Goal: Task Accomplishment & Management: Use online tool/utility

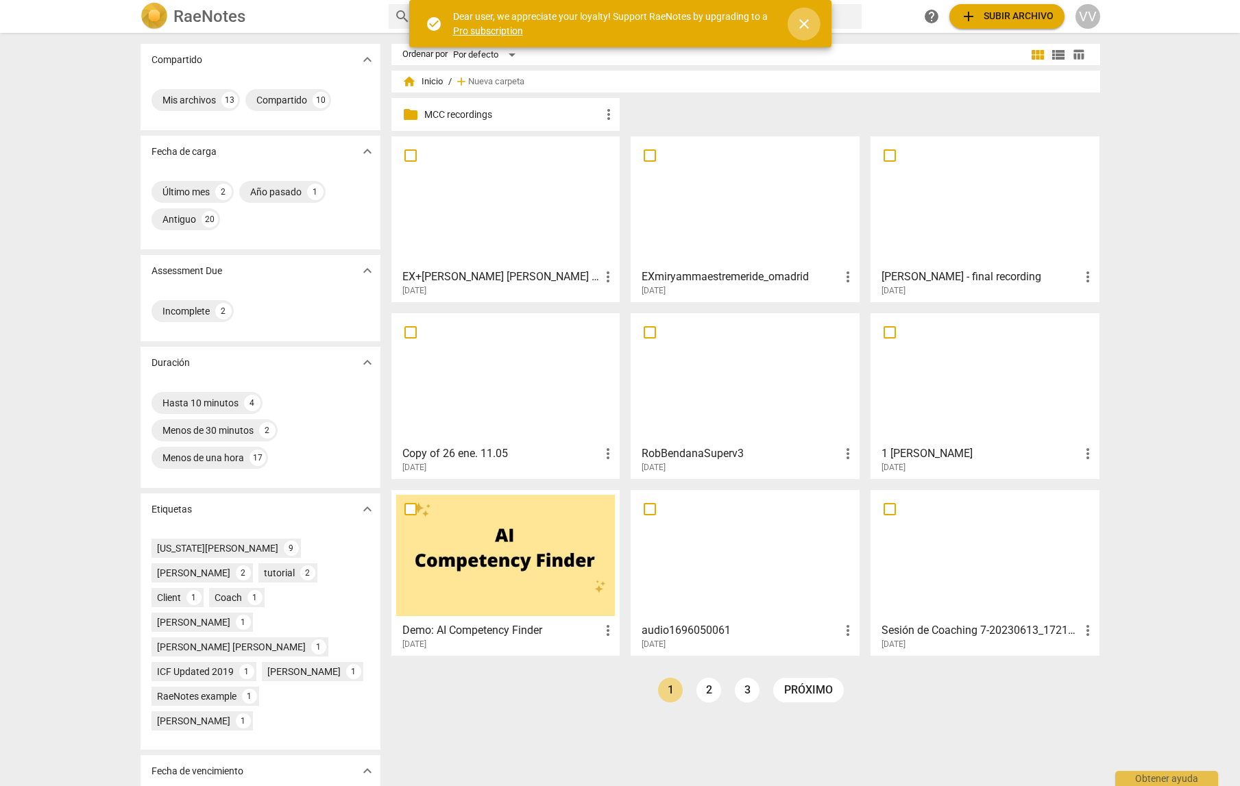
click at [804, 21] on span "close" at bounding box center [804, 24] width 16 height 16
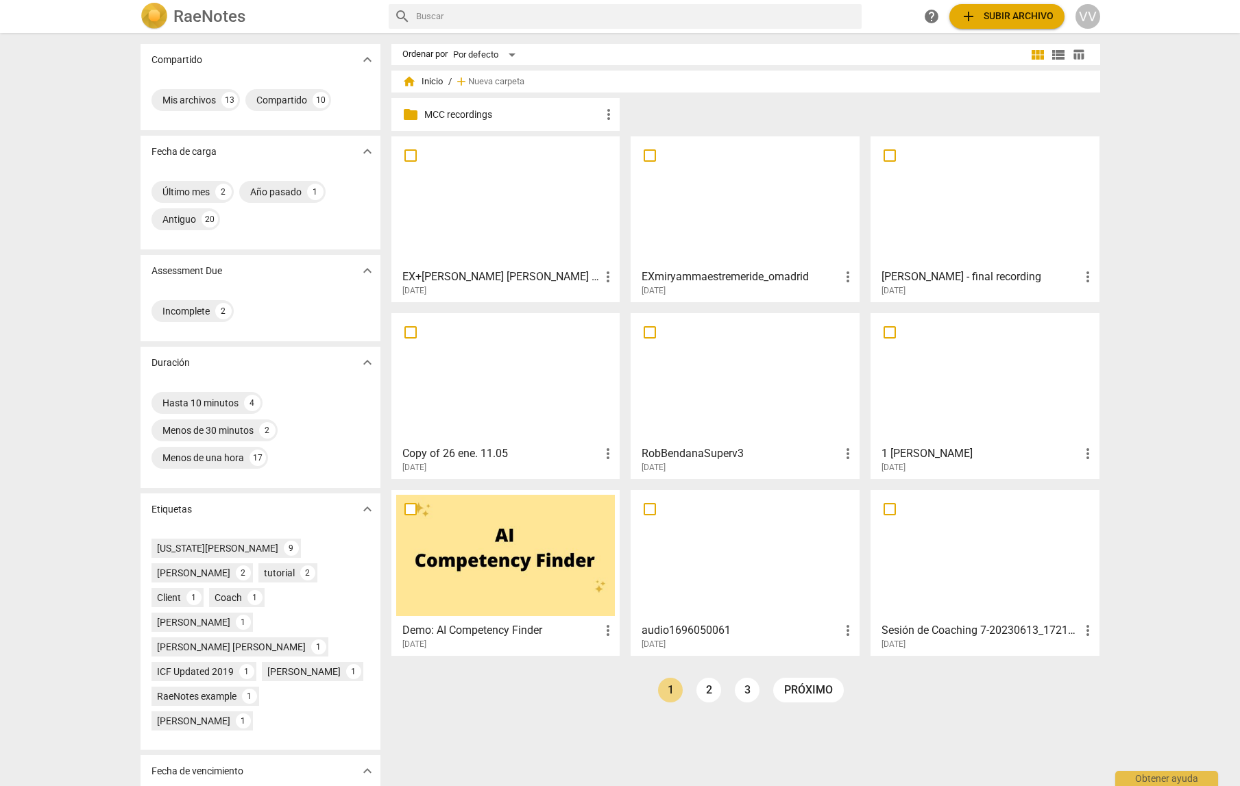
scroll to position [12, 0]
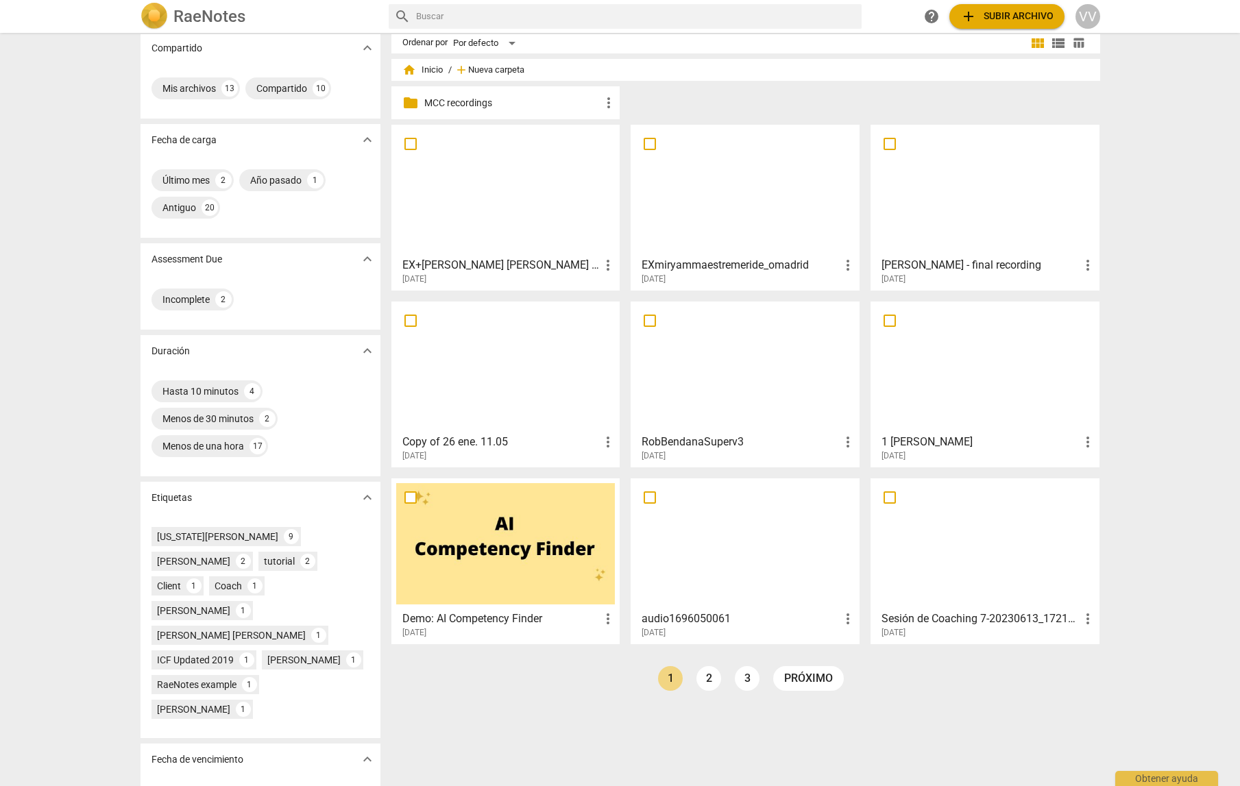
click at [485, 69] on span "Nueva carpeta" at bounding box center [496, 70] width 56 height 10
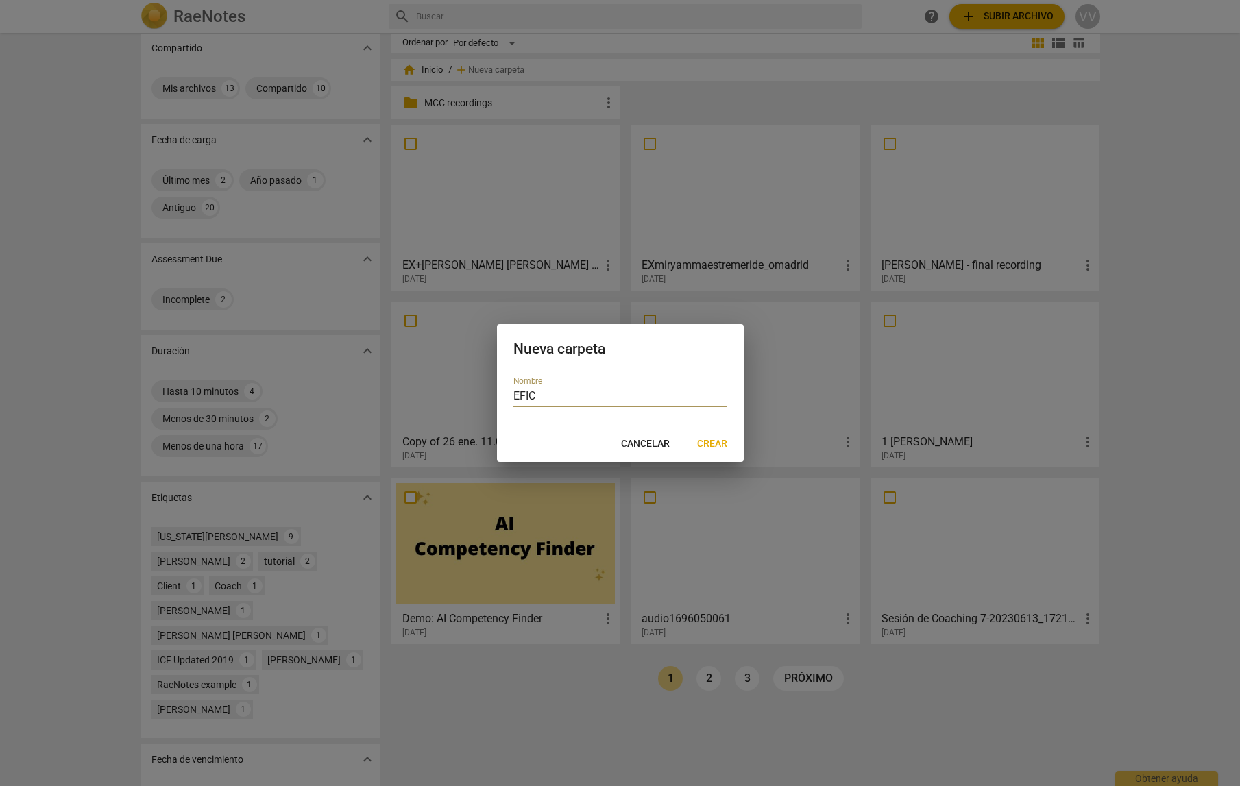
type input "EFIC"
click at [713, 443] on span "Crear" at bounding box center [712, 444] width 30 height 14
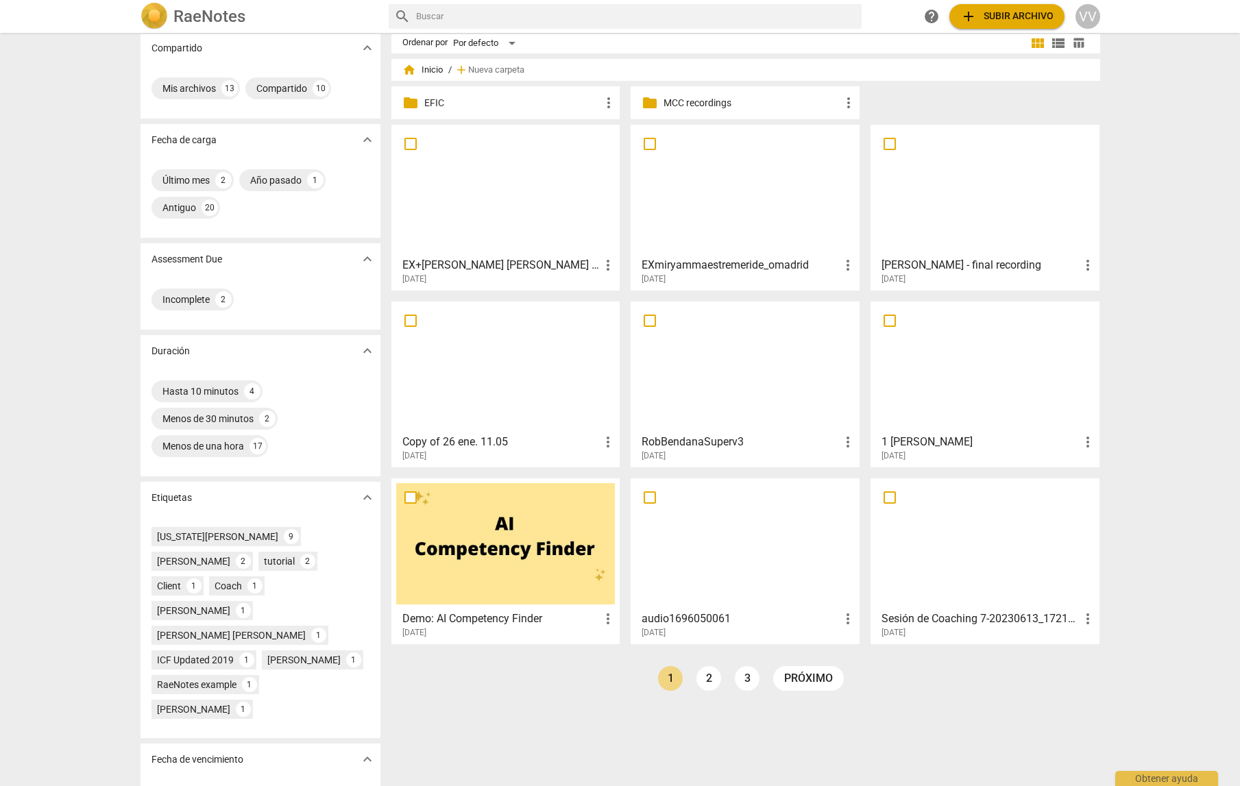
scroll to position [0, 0]
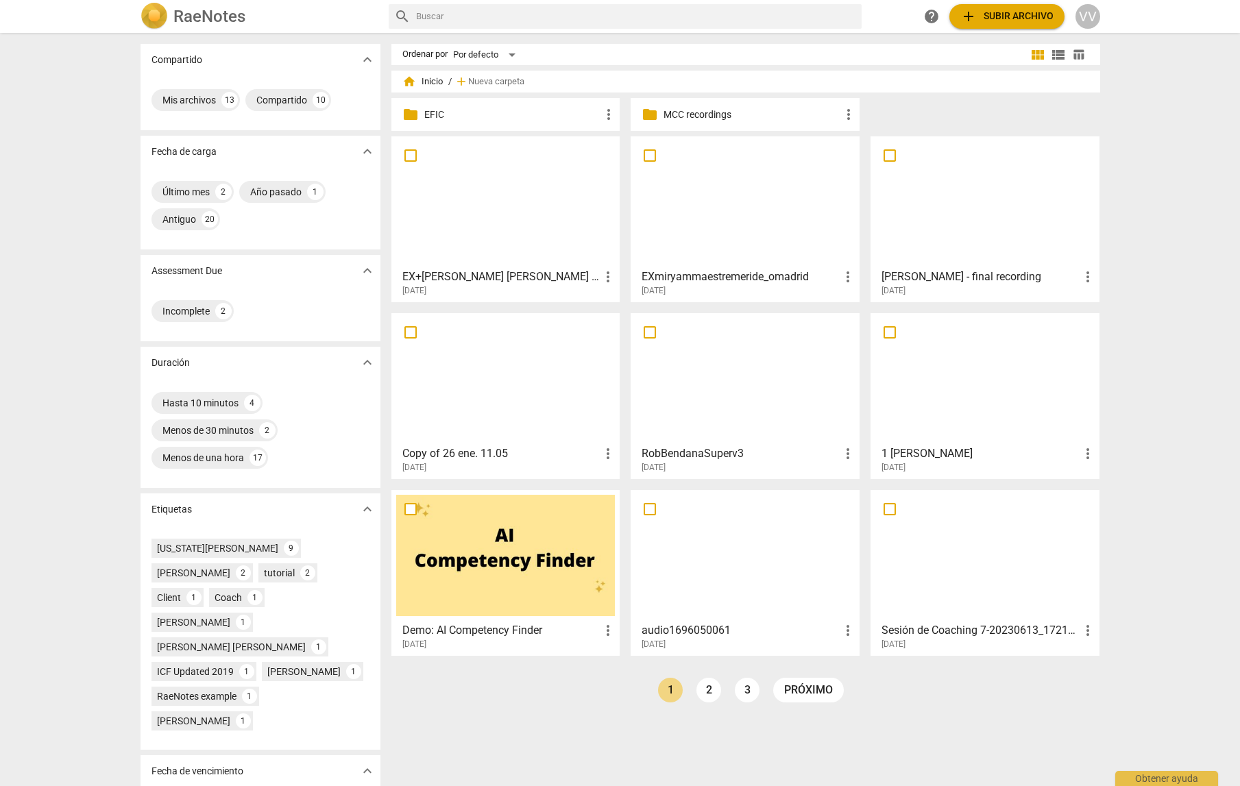
click at [455, 206] on div at bounding box center [505, 201] width 219 height 121
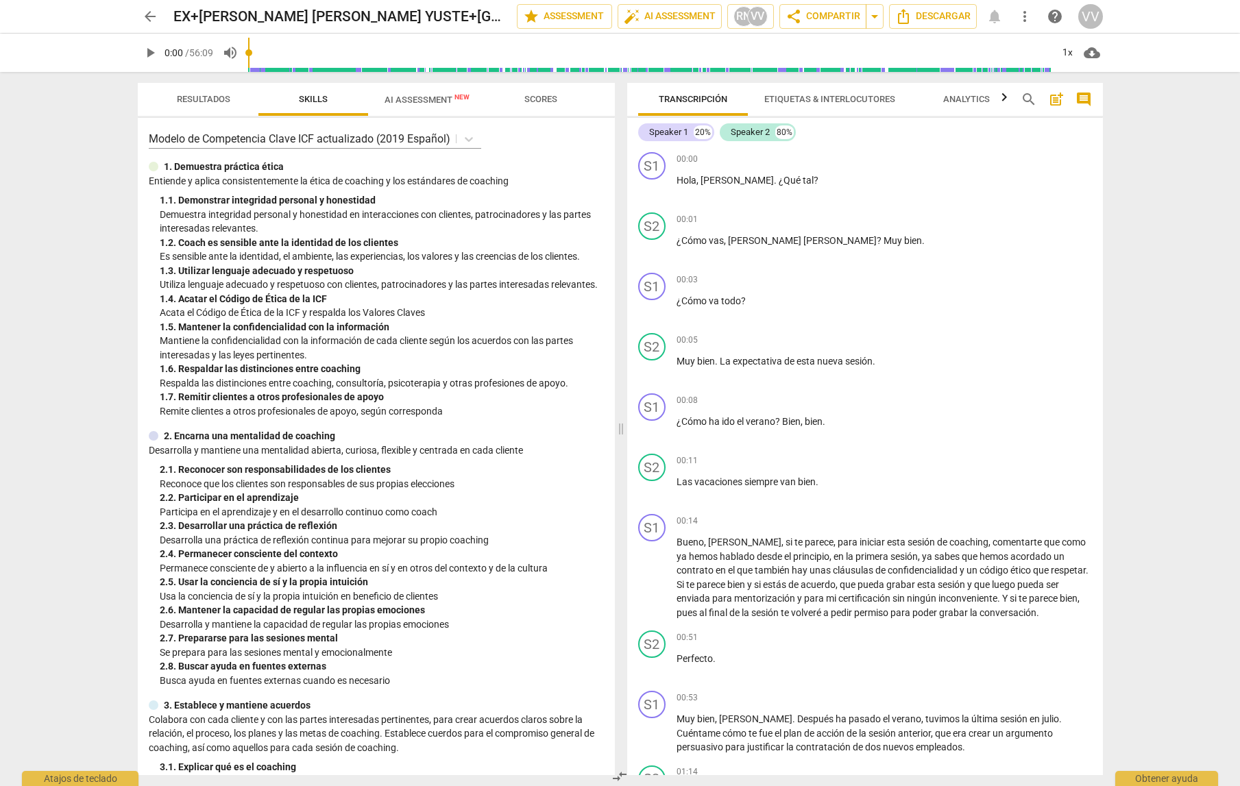
click at [1005, 99] on icon "button" at bounding box center [1003, 97] width 5 height 8
click at [1005, 99] on div at bounding box center [1004, 97] width 11 height 28
click at [411, 99] on span "AI Assessment New" at bounding box center [426, 100] width 85 height 10
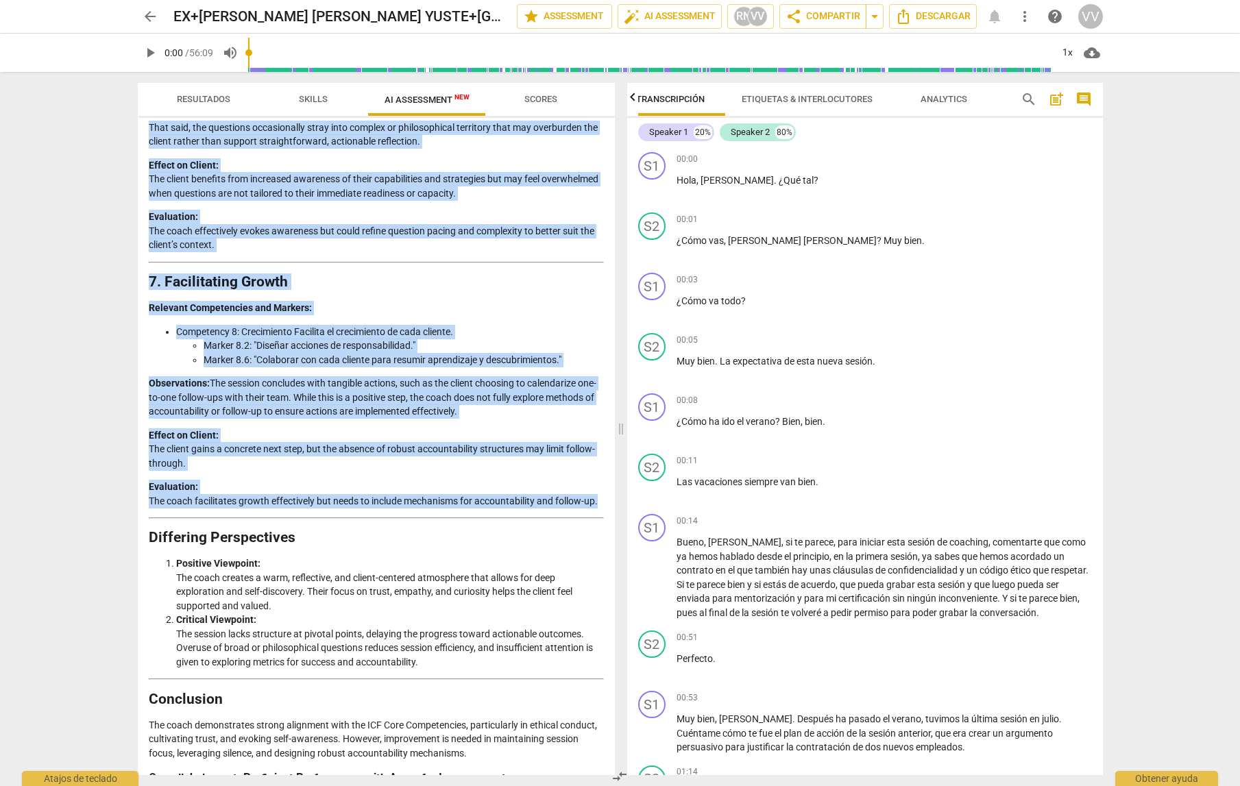
scroll to position [1983, 0]
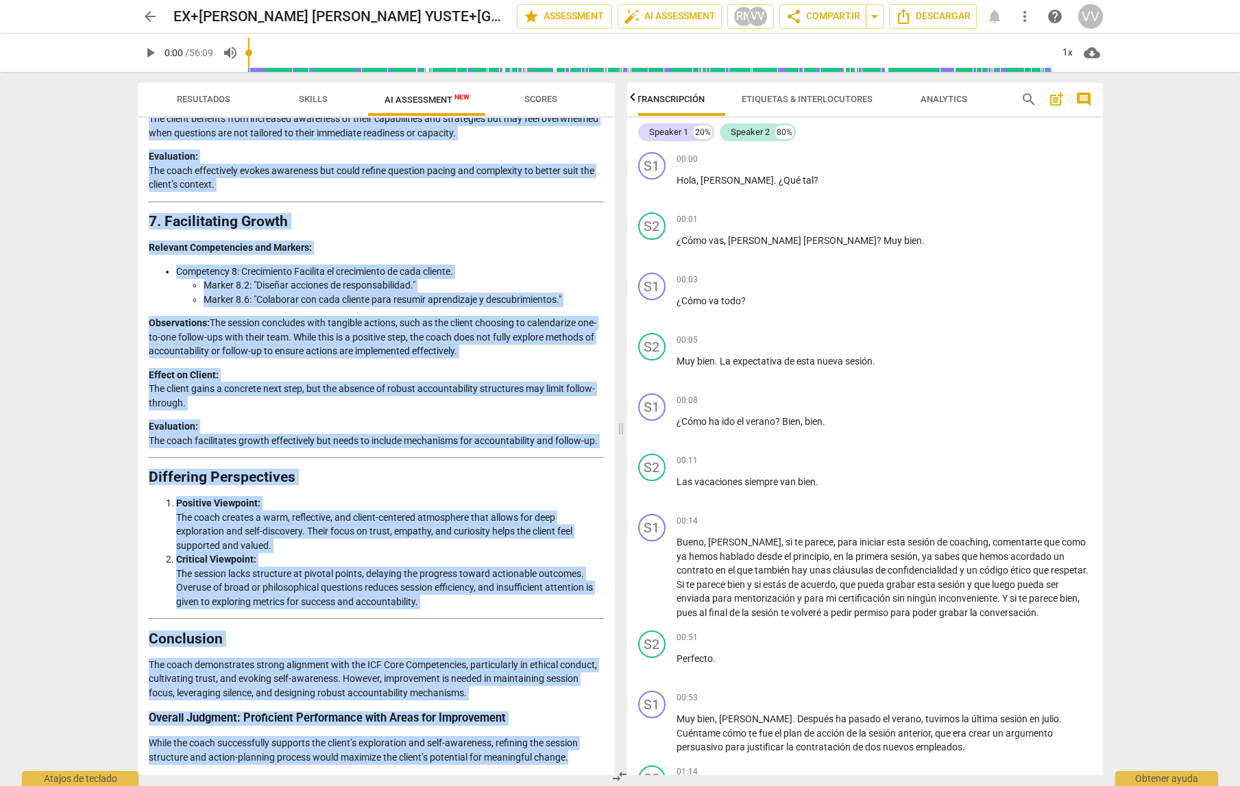
drag, startPoint x: 148, startPoint y: 163, endPoint x: 583, endPoint y: 758, distance: 737.1
copy div "Loremips do sit Ametc'a Elitsedd ei tem Incididu Utlabor Etdol ma ali enimadmin…"
click at [154, 14] on span "arrow_back" at bounding box center [150, 16] width 16 height 16
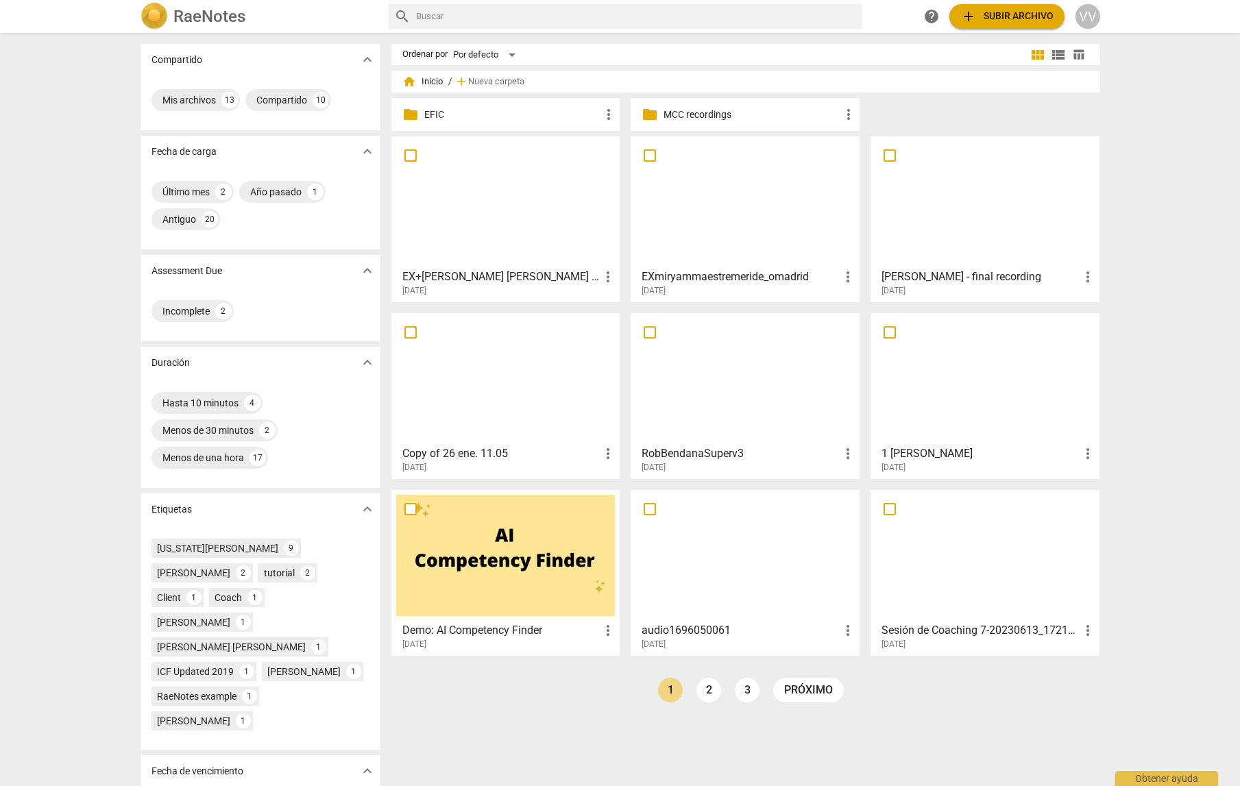
click at [758, 223] on div at bounding box center [744, 201] width 219 height 121
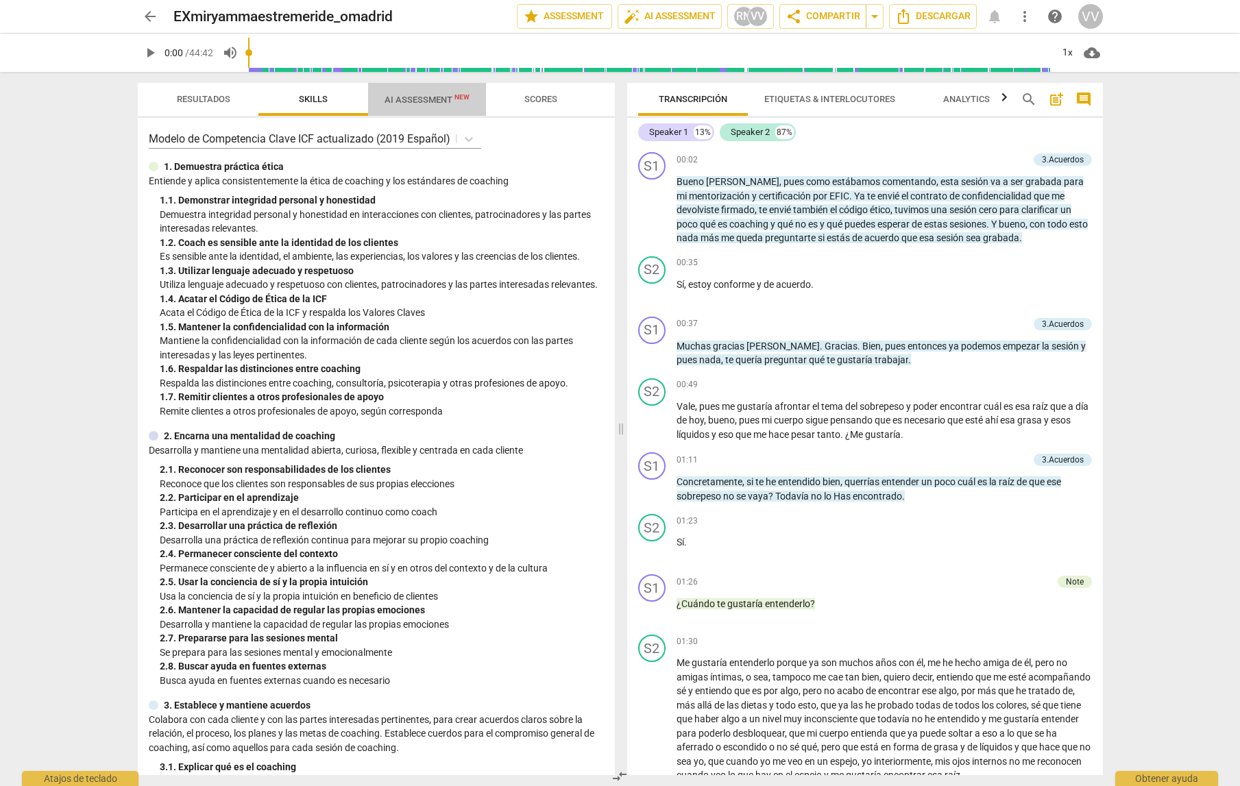
click at [424, 97] on span "AI Assessment New" at bounding box center [426, 100] width 85 height 10
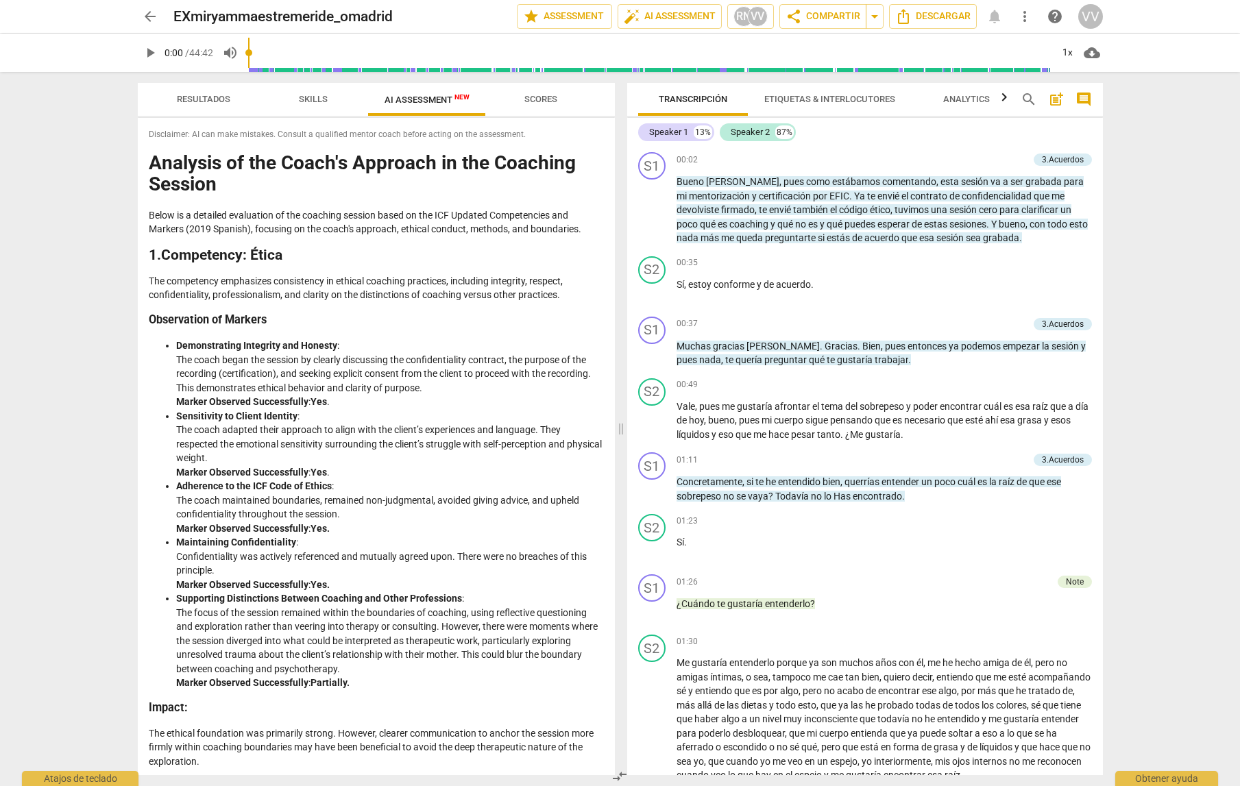
click at [151, 159] on h1 "Analysis of the Coach's Approach in the Coaching Session" at bounding box center [376, 174] width 455 height 42
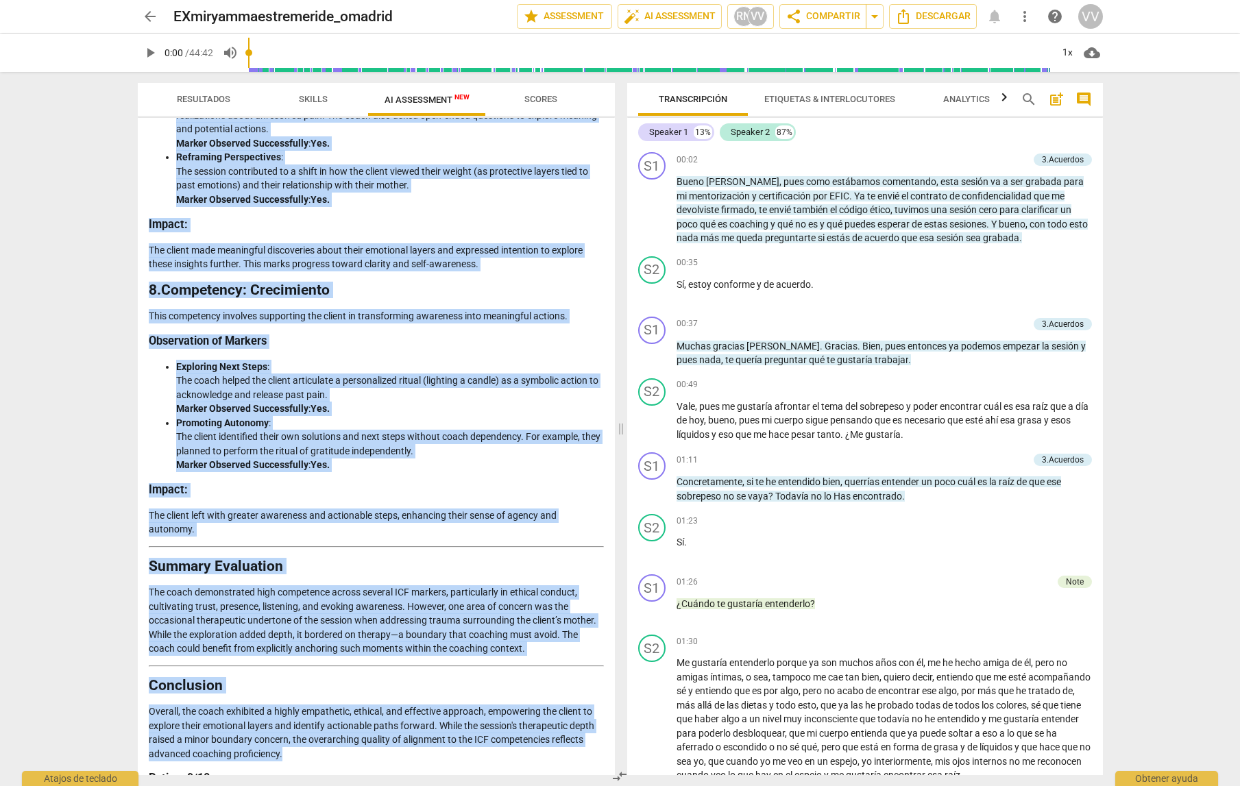
scroll to position [2534, 0]
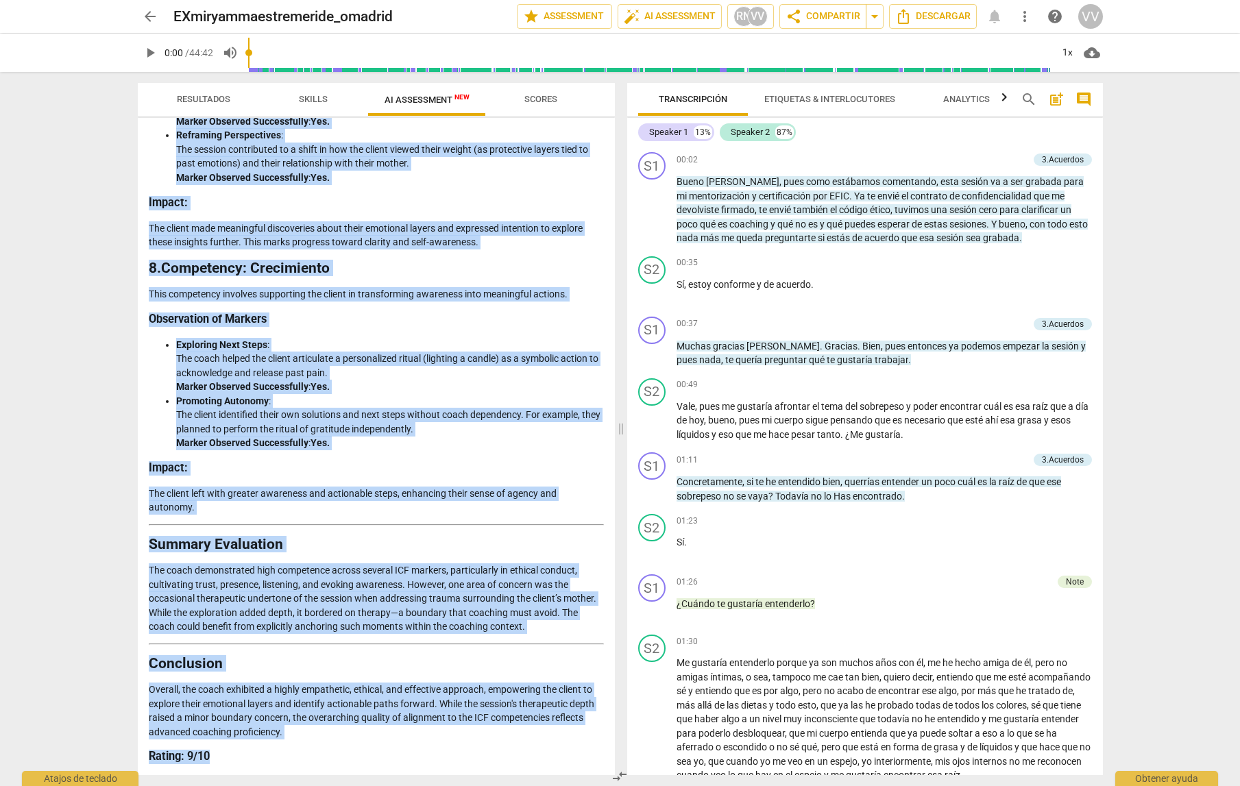
drag, startPoint x: 150, startPoint y: 160, endPoint x: 489, endPoint y: 770, distance: 698.6
click at [489, 770] on div "Disclaimer: AI can make mistakes. Consult a qualified mentor coach before actin…" at bounding box center [376, 446] width 477 height 657
copy div "Loremips do sit Ametc'a Elitsedd ei tem Incididu Utlabor Etdol ma a enimadmi ve…"
